Goal: Task Accomplishment & Management: Complete application form

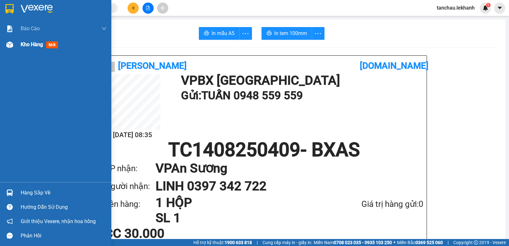
click at [36, 45] on span "Kho hàng" at bounding box center [32, 44] width 22 height 6
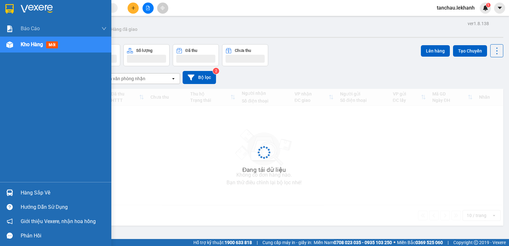
click at [24, 44] on span "Kho hàng" at bounding box center [32, 44] width 22 height 6
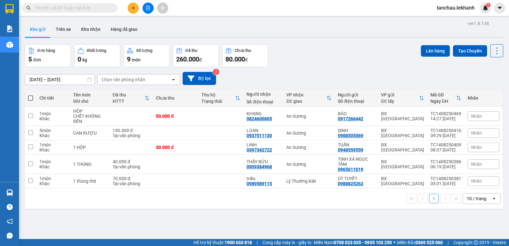
click at [79, 79] on input "[DATE] – [DATE]" at bounding box center [59, 79] width 69 height 10
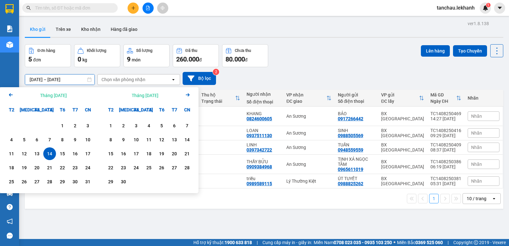
click at [207, 214] on div "ver 1.8.138 Kho gửi Trên xe Kho nhận Hàng đã giao Đơn hàng 5 đơn Khối lượng 0 k…" at bounding box center [263, 142] width 483 height 246
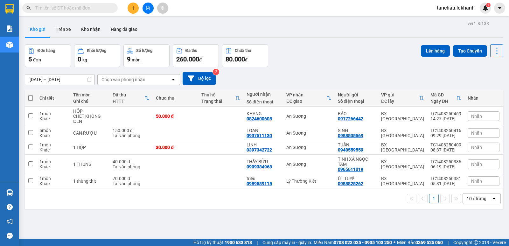
click at [100, 8] on input "text" at bounding box center [72, 7] width 75 height 7
click at [131, 5] on button at bounding box center [132, 8] width 11 height 11
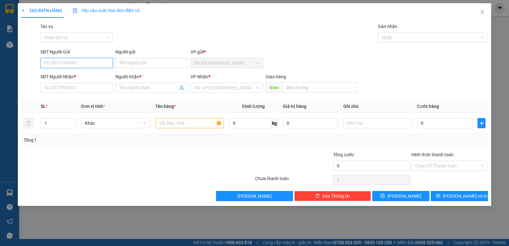
click at [79, 63] on input "SĐT Người Gửi" at bounding box center [76, 63] width 72 height 10
click at [73, 81] on div "0363807500 0363807500 - NƯƠNG" at bounding box center [76, 75] width 72 height 13
click at [80, 76] on div "SĐT Người Nhận *" at bounding box center [76, 76] width 72 height 7
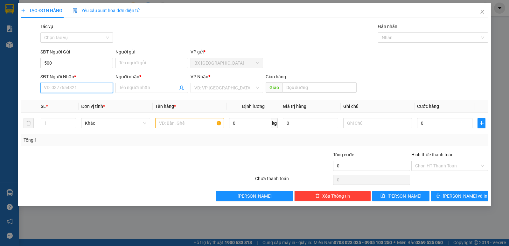
click at [80, 83] on input "SĐT Người Nhận *" at bounding box center [76, 88] width 72 height 10
click at [89, 59] on input "500" at bounding box center [76, 63] width 72 height 10
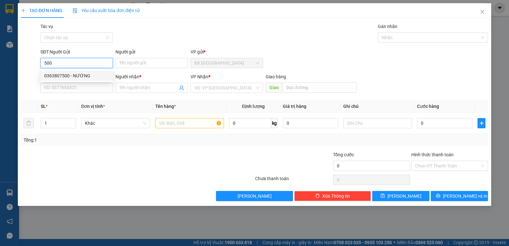
click at [85, 76] on div "0363807500 - NƯƠNG" at bounding box center [76, 75] width 65 height 7
type input "0363807500"
type input "NƯƠNG"
type input "0369492892"
type input "NGÒ"
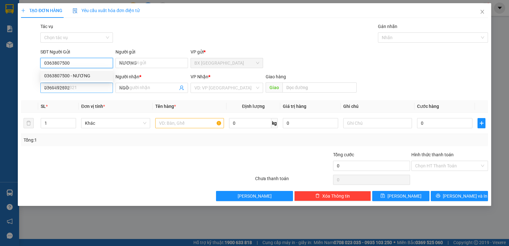
type input "30.000"
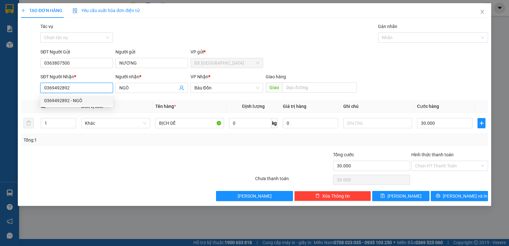
drag, startPoint x: 92, startPoint y: 91, endPoint x: 20, endPoint y: 86, distance: 71.4
click at [20, 86] on div "SĐT Người Nhận * 0369492892 Người nhận * NGÒ VP Nhận * Bàu Đồn Giao hàng Giao" at bounding box center [254, 84] width 468 height 22
click at [88, 100] on div "0867987930 - [PERSON_NAME]" at bounding box center [79, 100] width 71 height 7
type input "0867987930"
type input "HUYỀN"
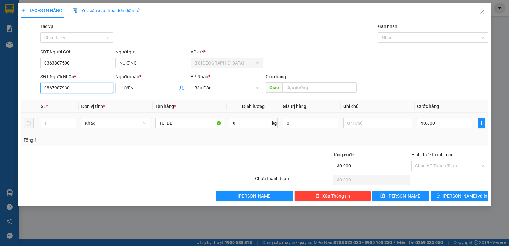
type input "0867987930"
click at [439, 123] on input "30.000" at bounding box center [444, 123] width 55 height 10
type input "4"
type input "40"
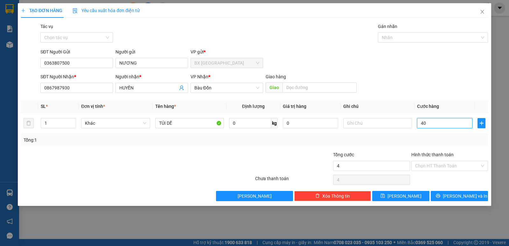
type input "40"
type input "40.000"
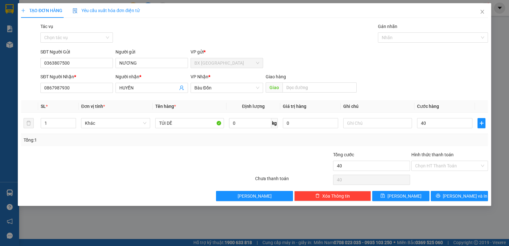
type input "40.000"
click at [437, 155] on label "Hình thức thanh toán" at bounding box center [432, 154] width 42 height 5
click at [437, 161] on input "Hình thức thanh toán" at bounding box center [447, 166] width 65 height 10
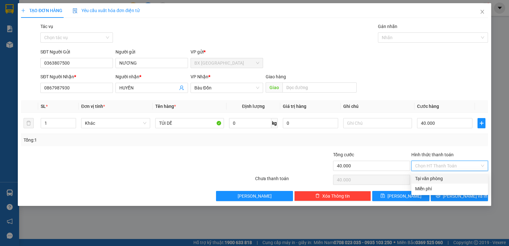
click at [439, 178] on div "Tại văn phòng" at bounding box center [449, 178] width 69 height 7
type input "0"
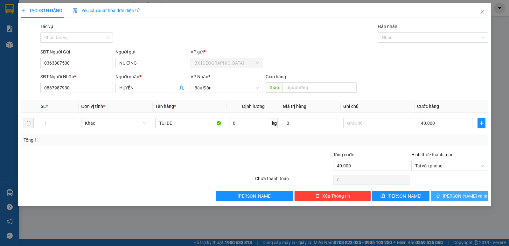
click at [453, 195] on button "[PERSON_NAME] và In" at bounding box center [458, 196] width 57 height 10
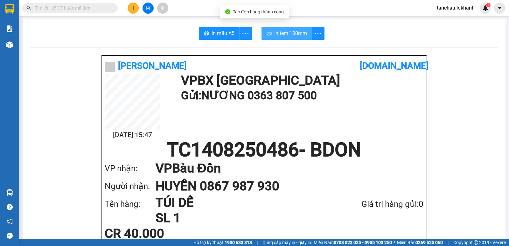
click at [294, 36] on span "In tem 100mm" at bounding box center [290, 33] width 33 height 8
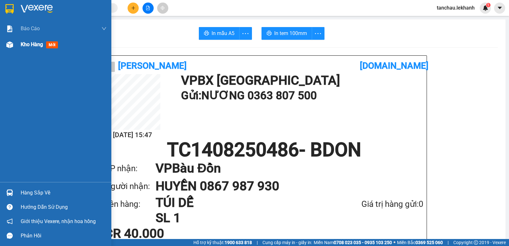
click at [41, 43] on span "Kho hàng" at bounding box center [32, 44] width 22 height 6
